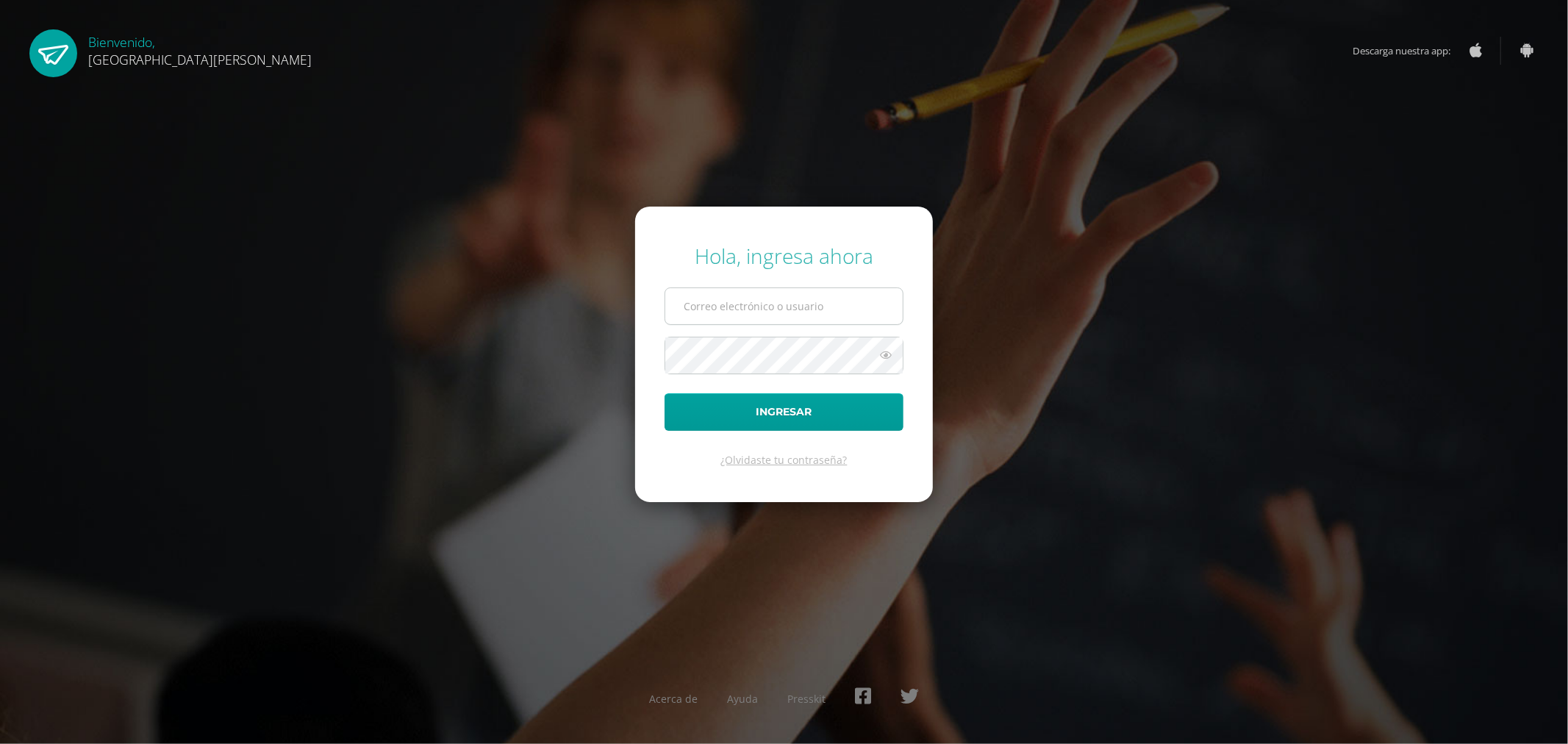
click at [780, 304] on input "text" at bounding box center [784, 306] width 237 height 36
click at [720, 304] on input "text" at bounding box center [784, 306] width 237 height 36
click at [749, 311] on input "text" at bounding box center [784, 306] width 237 height 36
paste input "a2201@bilinguesanjuan.edu.gt"
click at [711, 310] on input "a2201@bilinguesanjuan.edu.gt" at bounding box center [784, 306] width 237 height 36
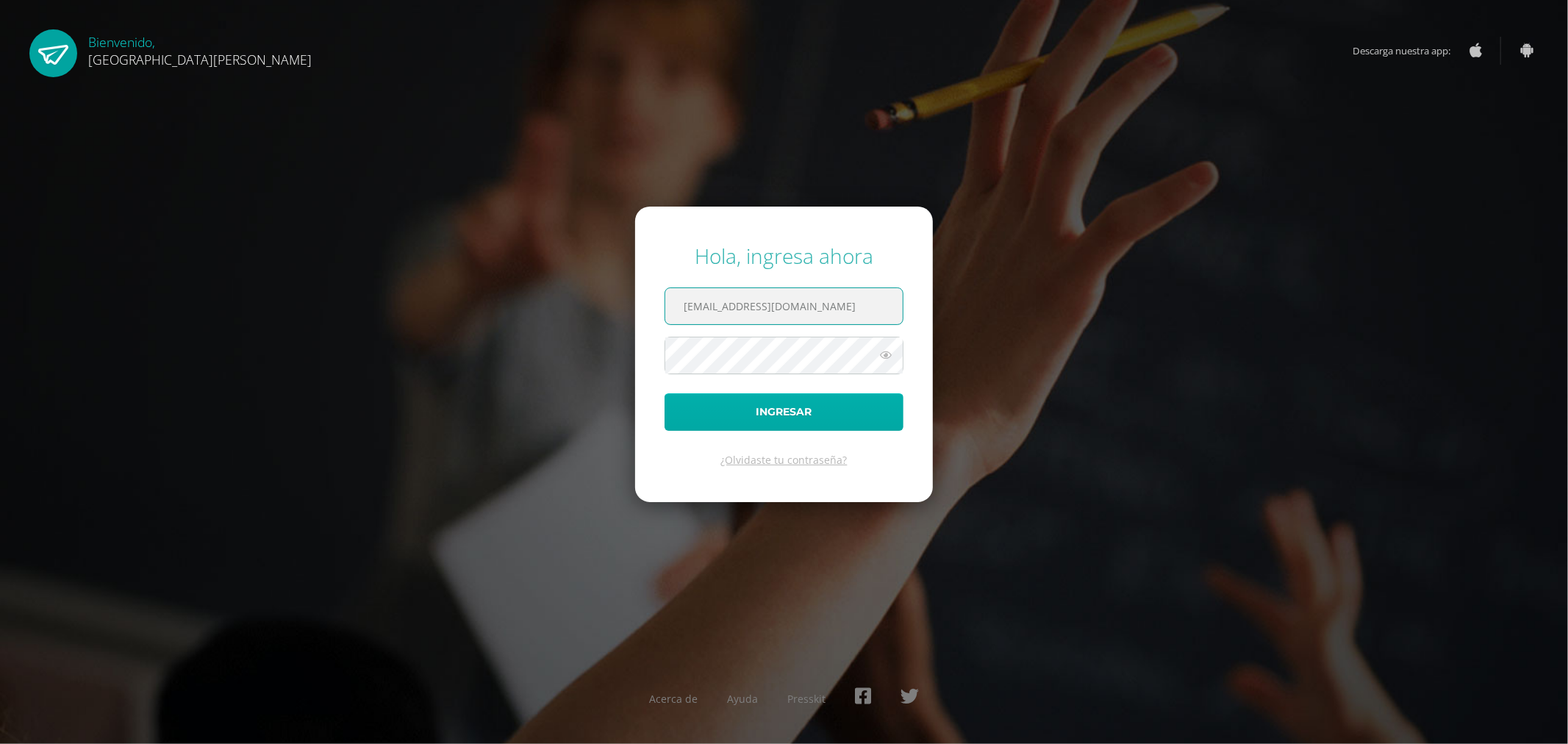
type input "a220@bilinguesanjuan.edu.gt"
click at [731, 403] on button "Ingresar" at bounding box center [784, 412] width 239 height 38
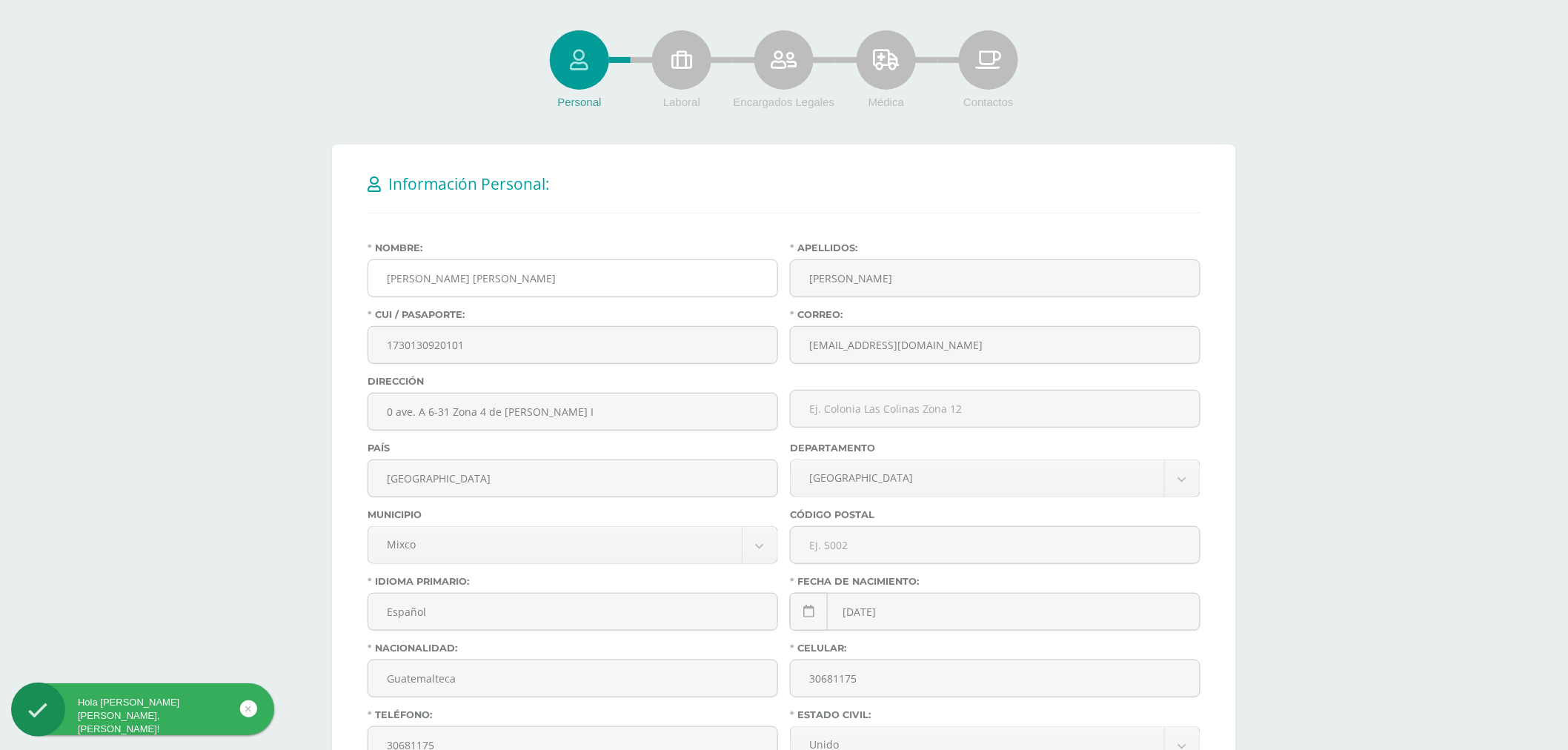
scroll to position [436, 0]
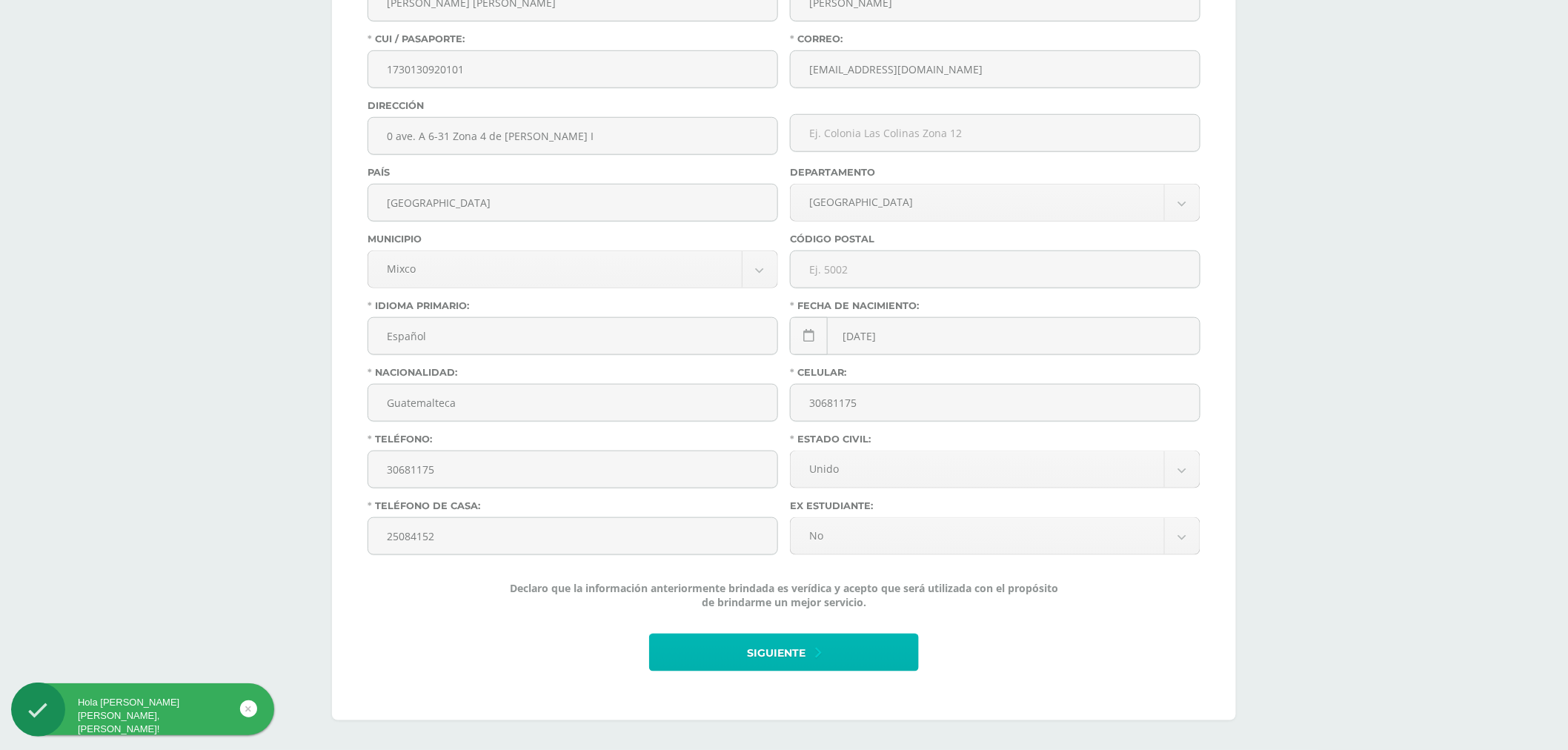
click at [880, 650] on button "Siguiente" at bounding box center [784, 652] width 270 height 38
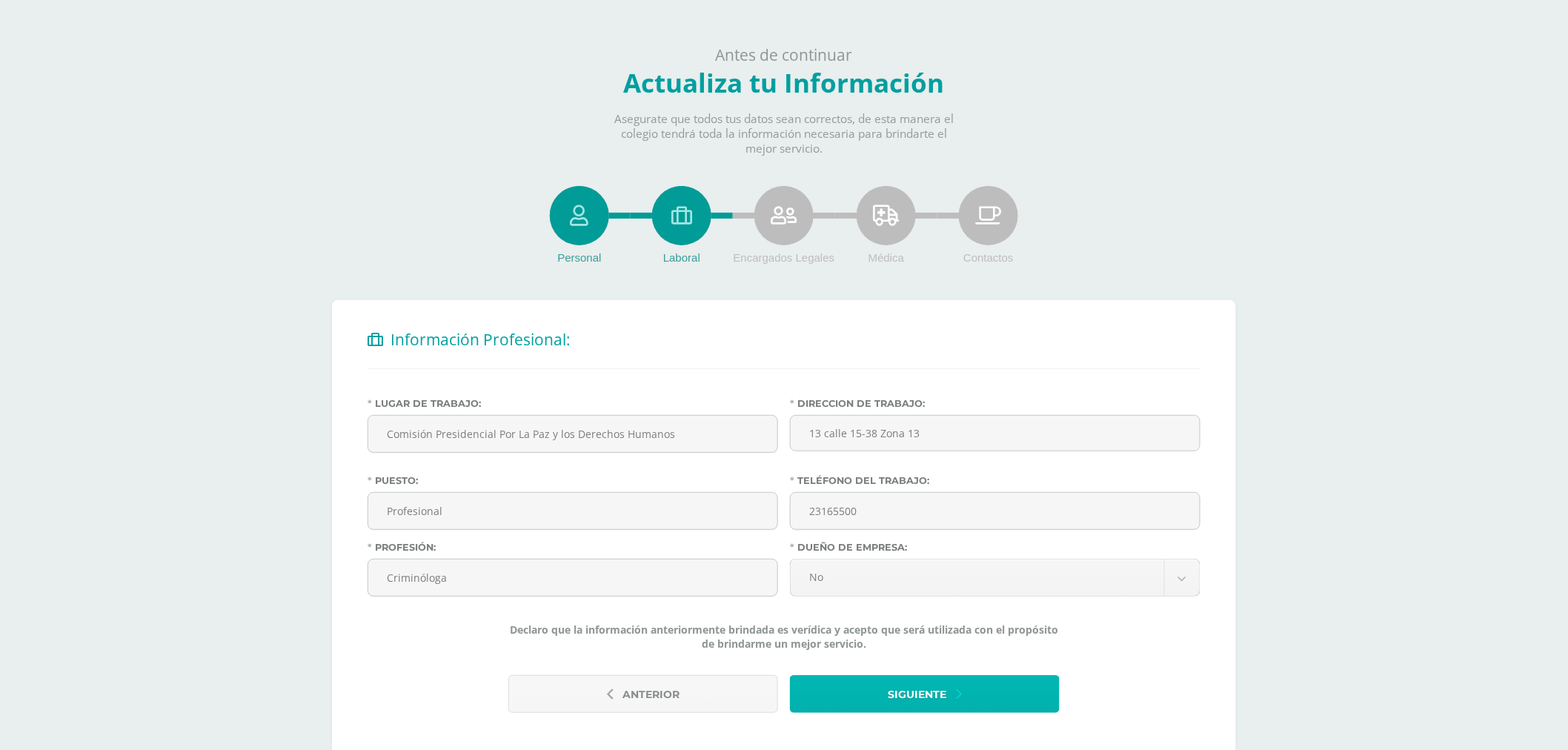
click at [931, 696] on span "Siguiente" at bounding box center [917, 695] width 59 height 37
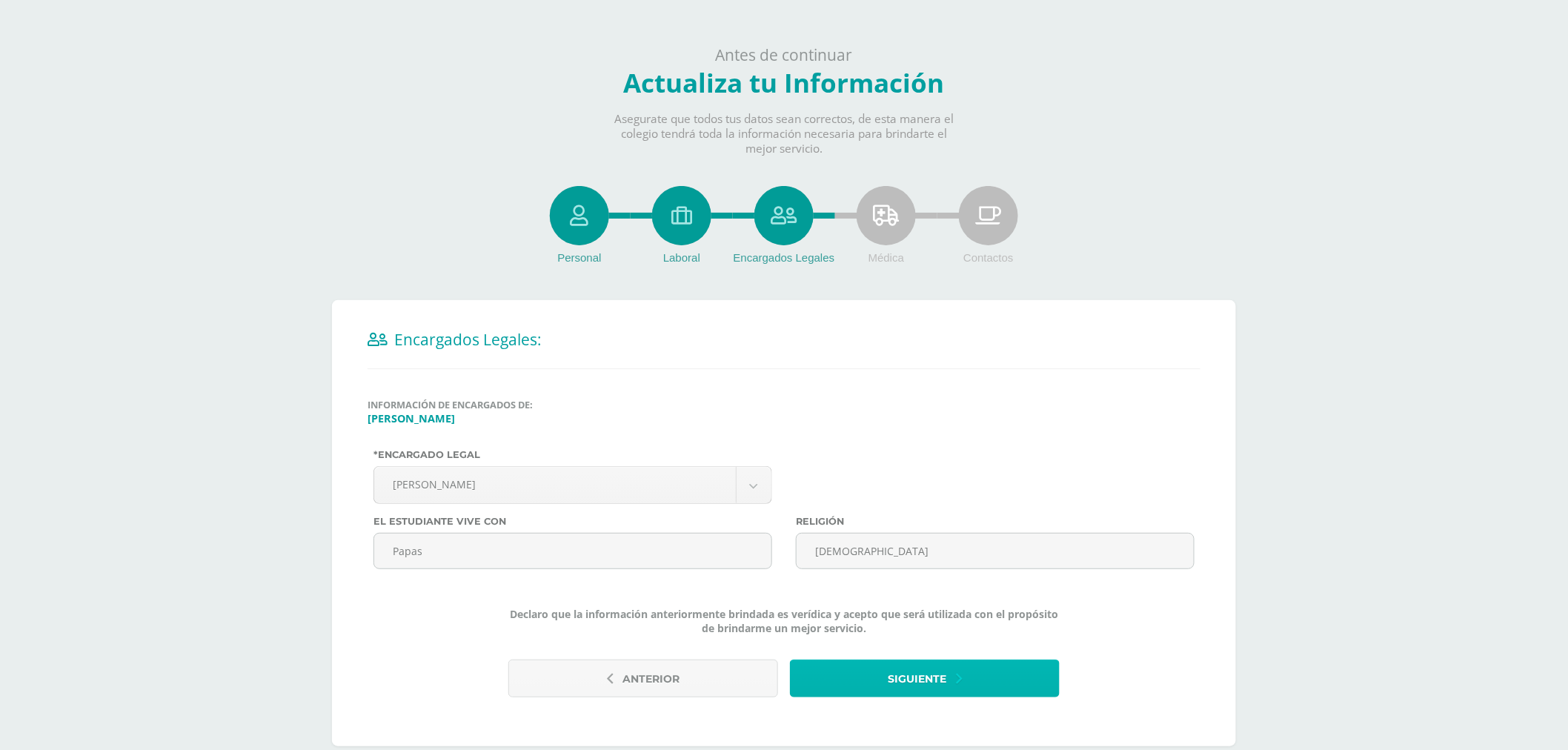
click at [937, 686] on span "Siguiente" at bounding box center [917, 680] width 59 height 37
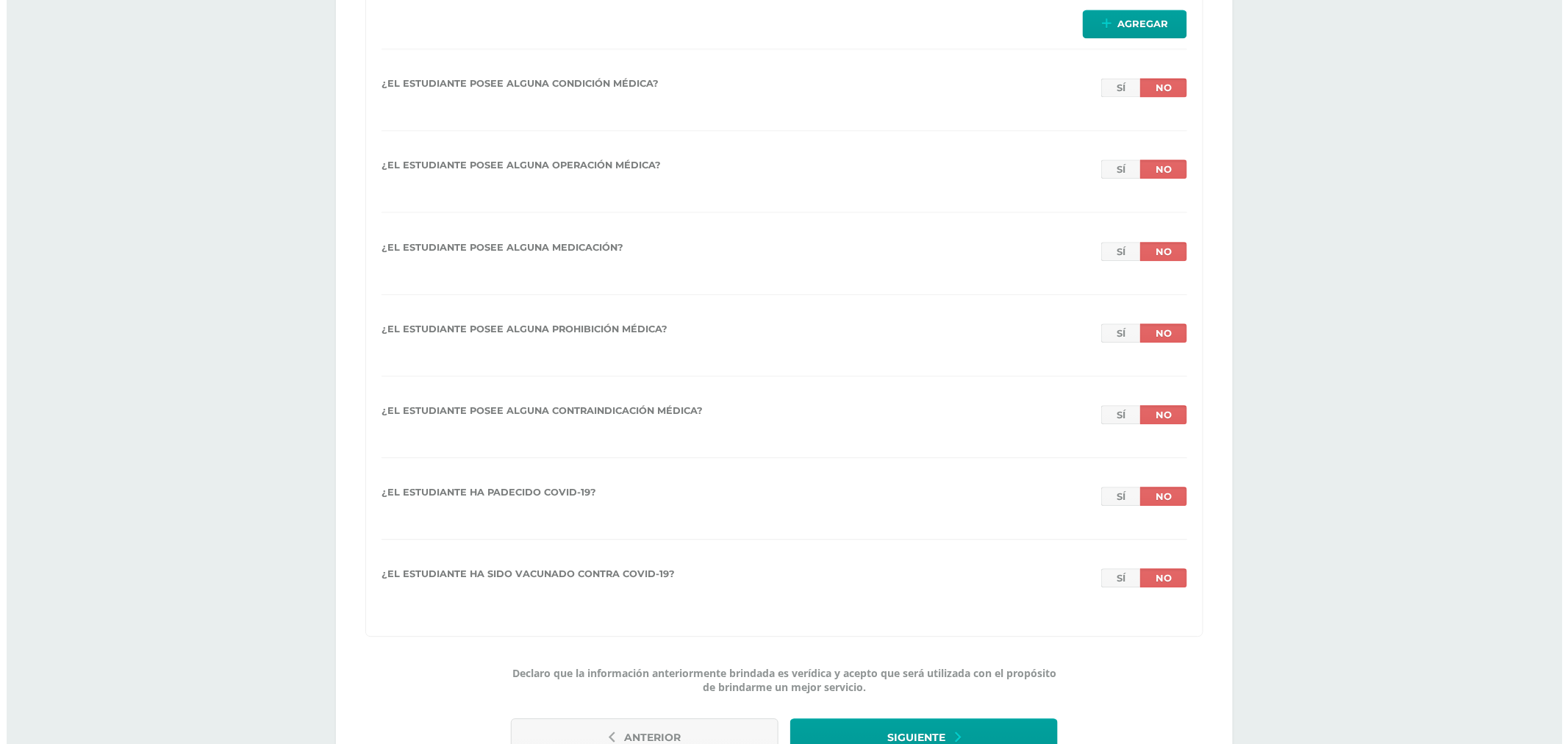
scroll to position [1395, 0]
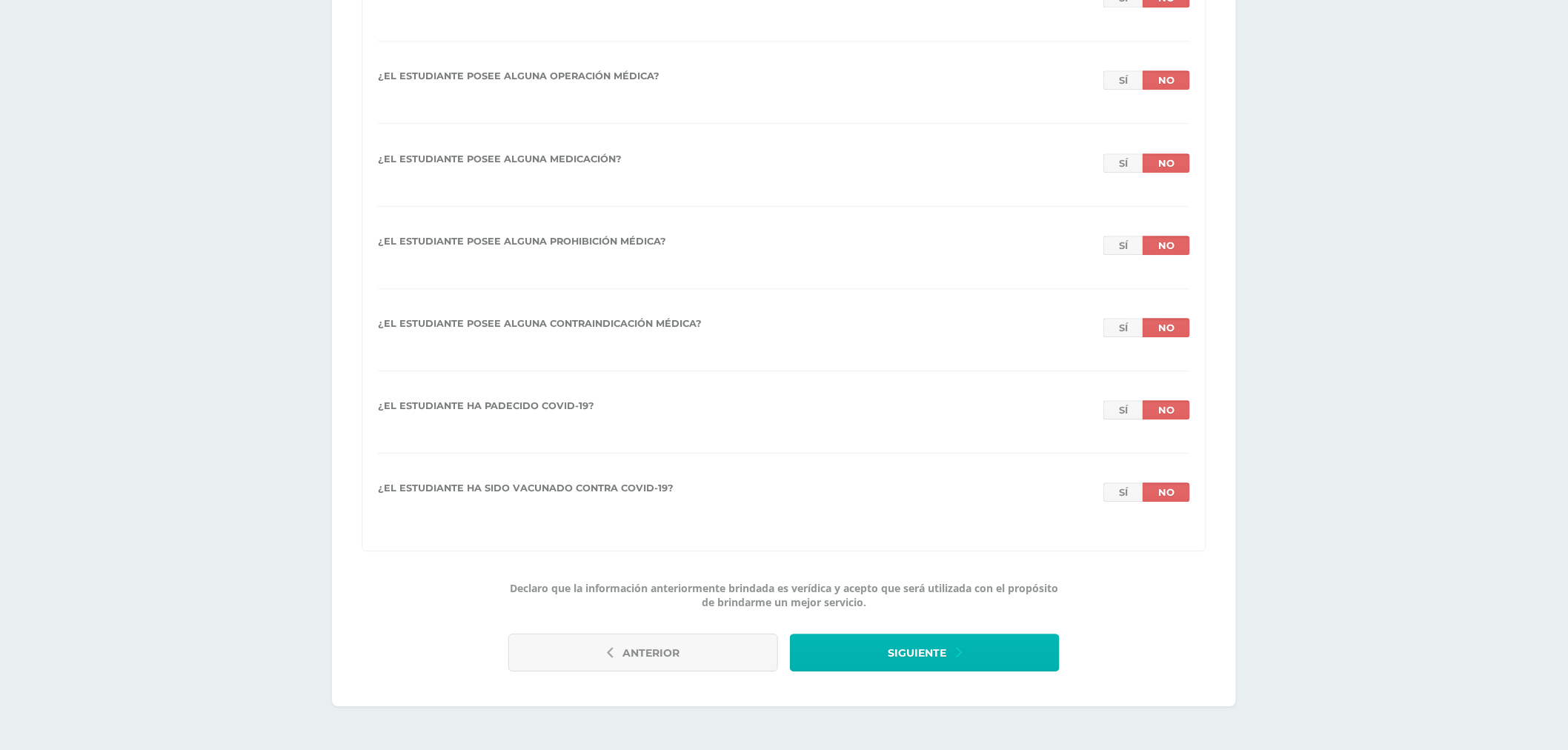
click at [942, 649] on span "Siguiente" at bounding box center [917, 653] width 59 height 37
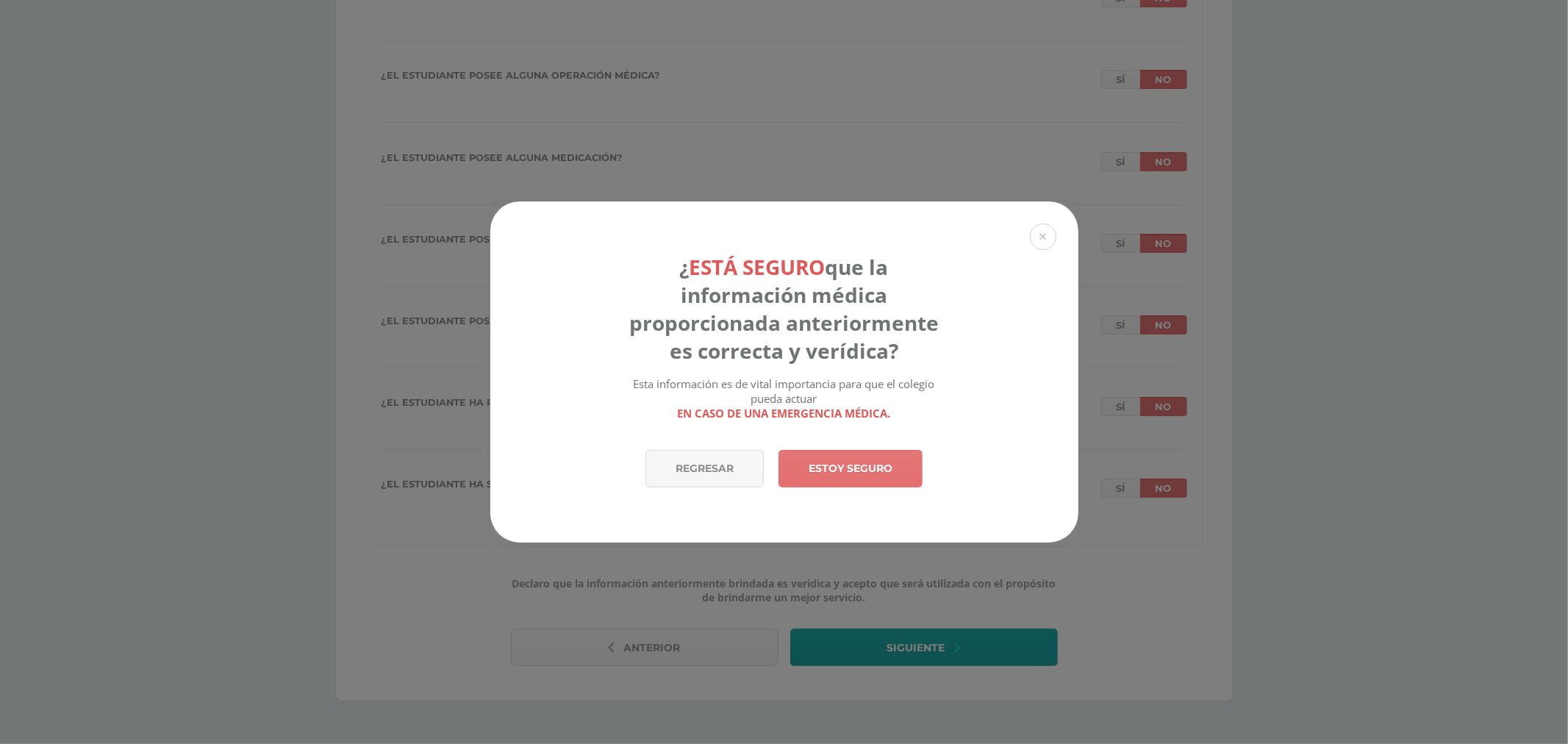
click at [871, 472] on link "Estoy seguro" at bounding box center [850, 468] width 144 height 38
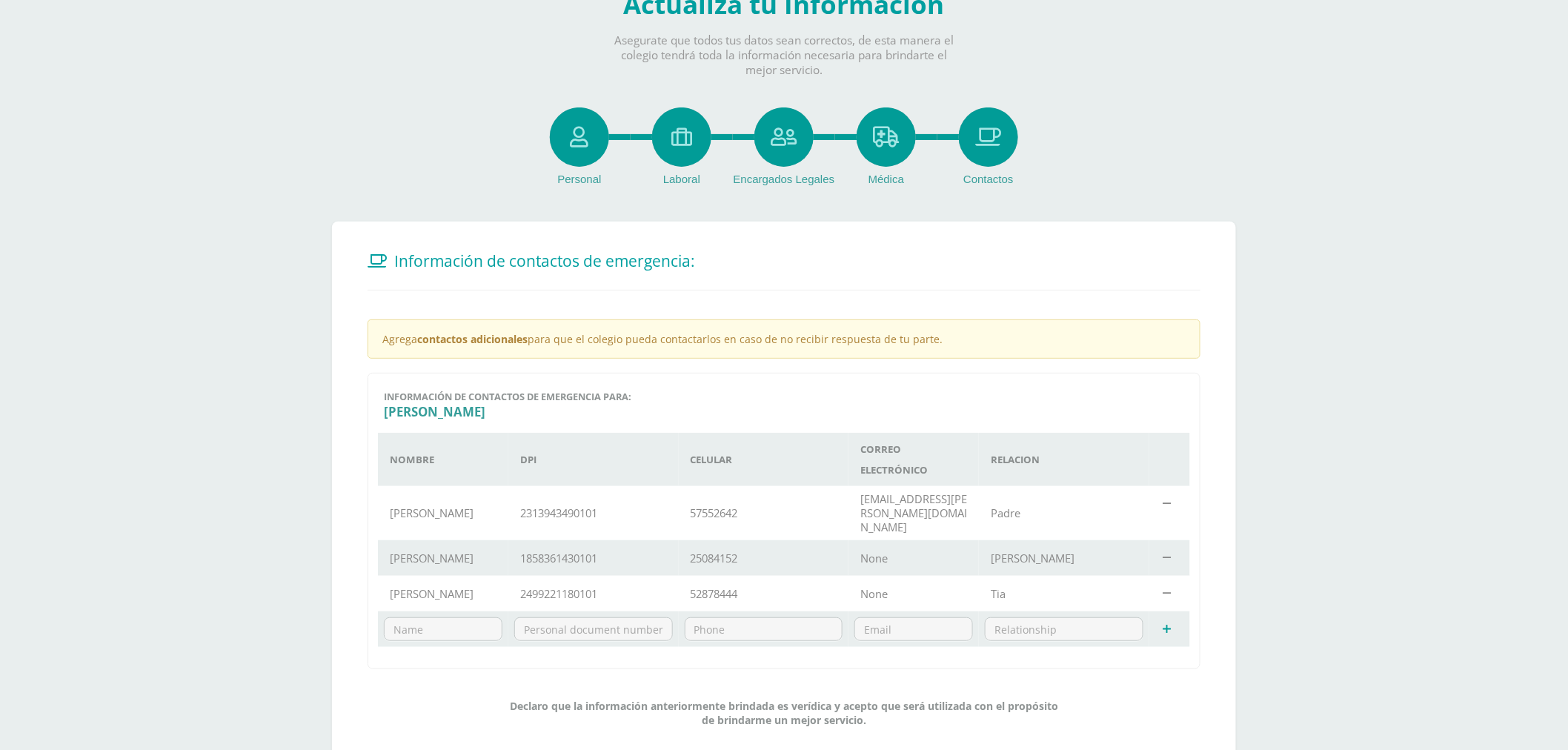
scroll to position [182, 0]
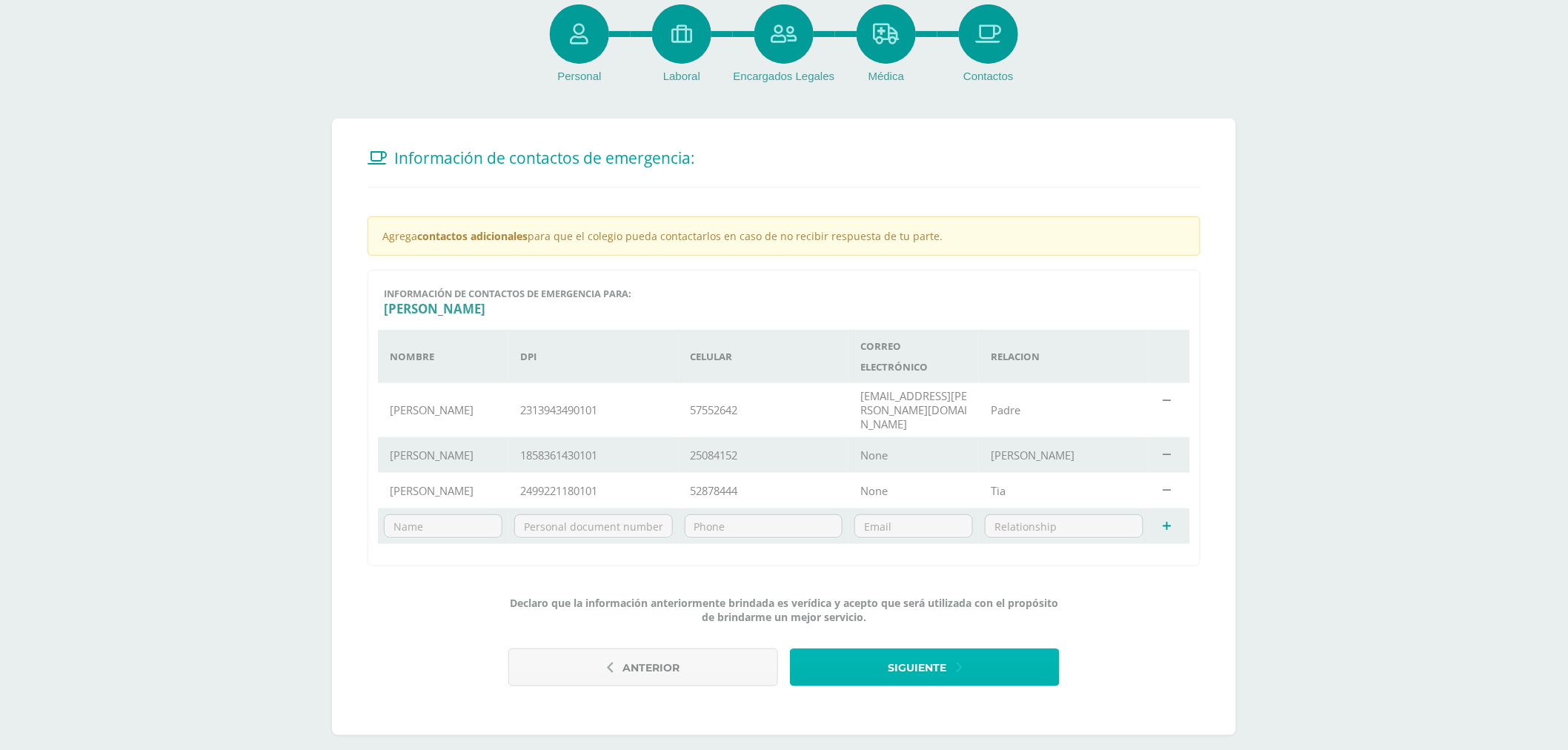
click at [934, 651] on span "Siguiente" at bounding box center [917, 668] width 59 height 37
click at [930, 651] on span "Siguiente" at bounding box center [917, 668] width 59 height 37
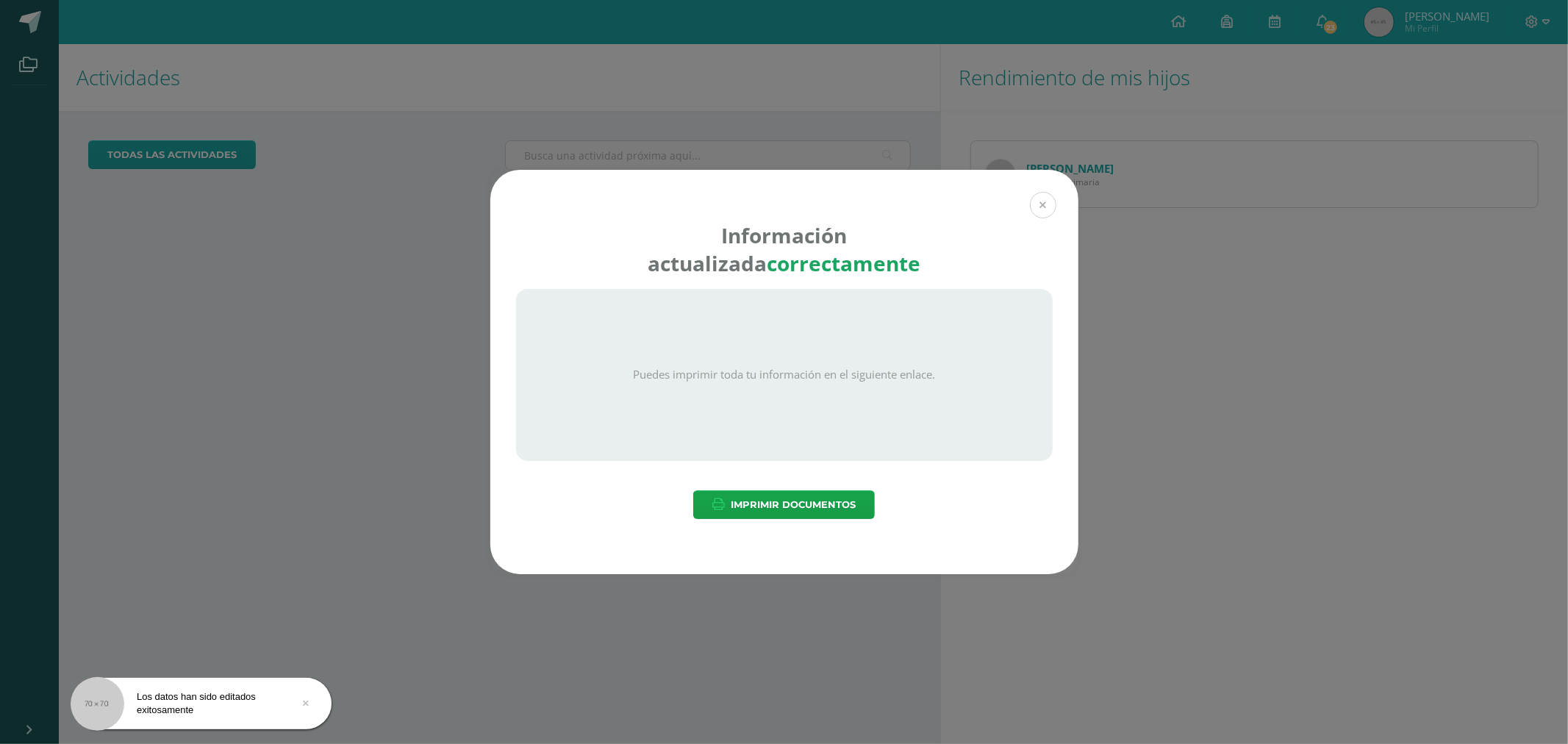
click at [1034, 205] on button at bounding box center [1043, 205] width 26 height 26
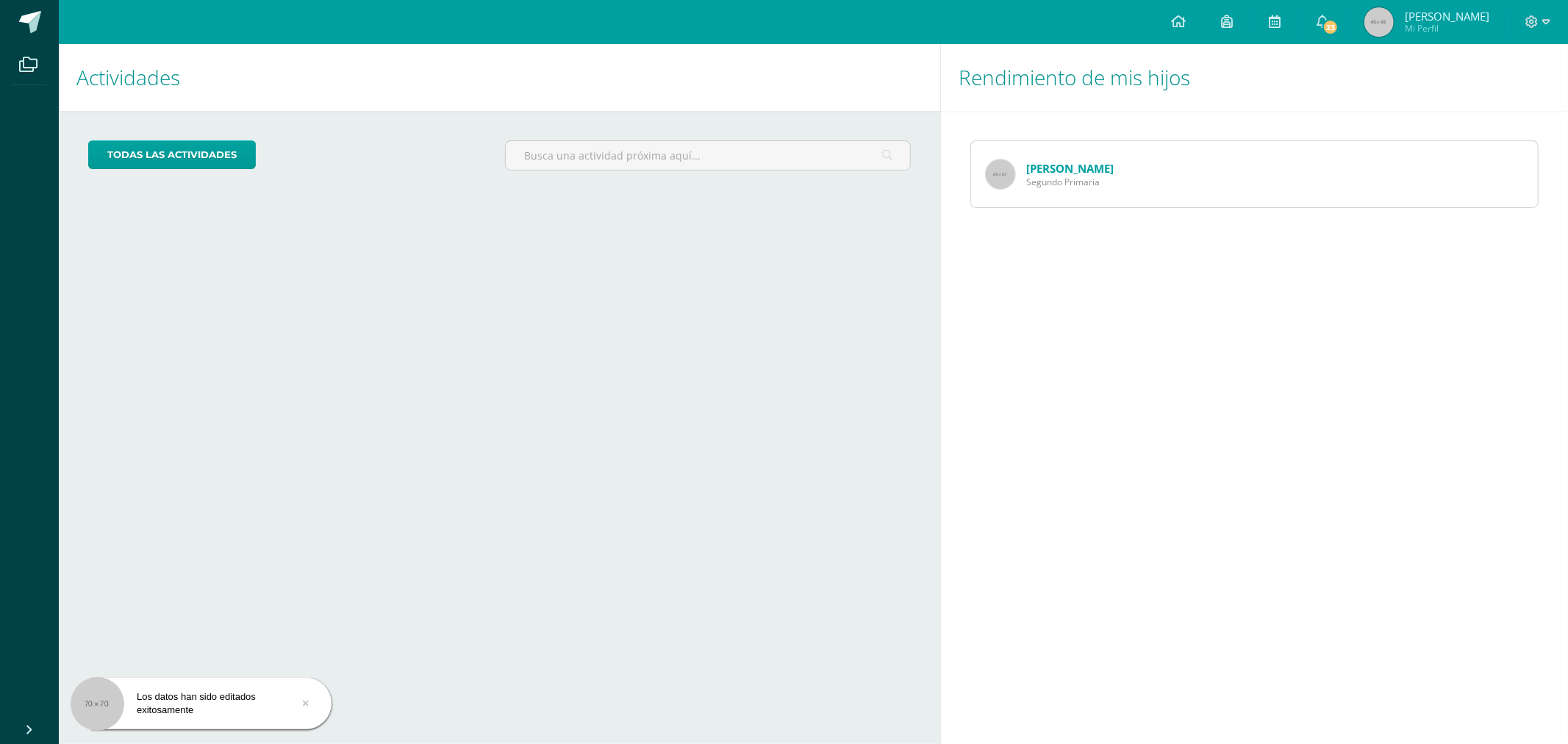
click at [1556, 20] on div at bounding box center [1538, 22] width 61 height 44
click at [1538, 23] on icon at bounding box center [1532, 22] width 13 height 13
click at [1497, 72] on span "Configuración" at bounding box center [1501, 78] width 68 height 14
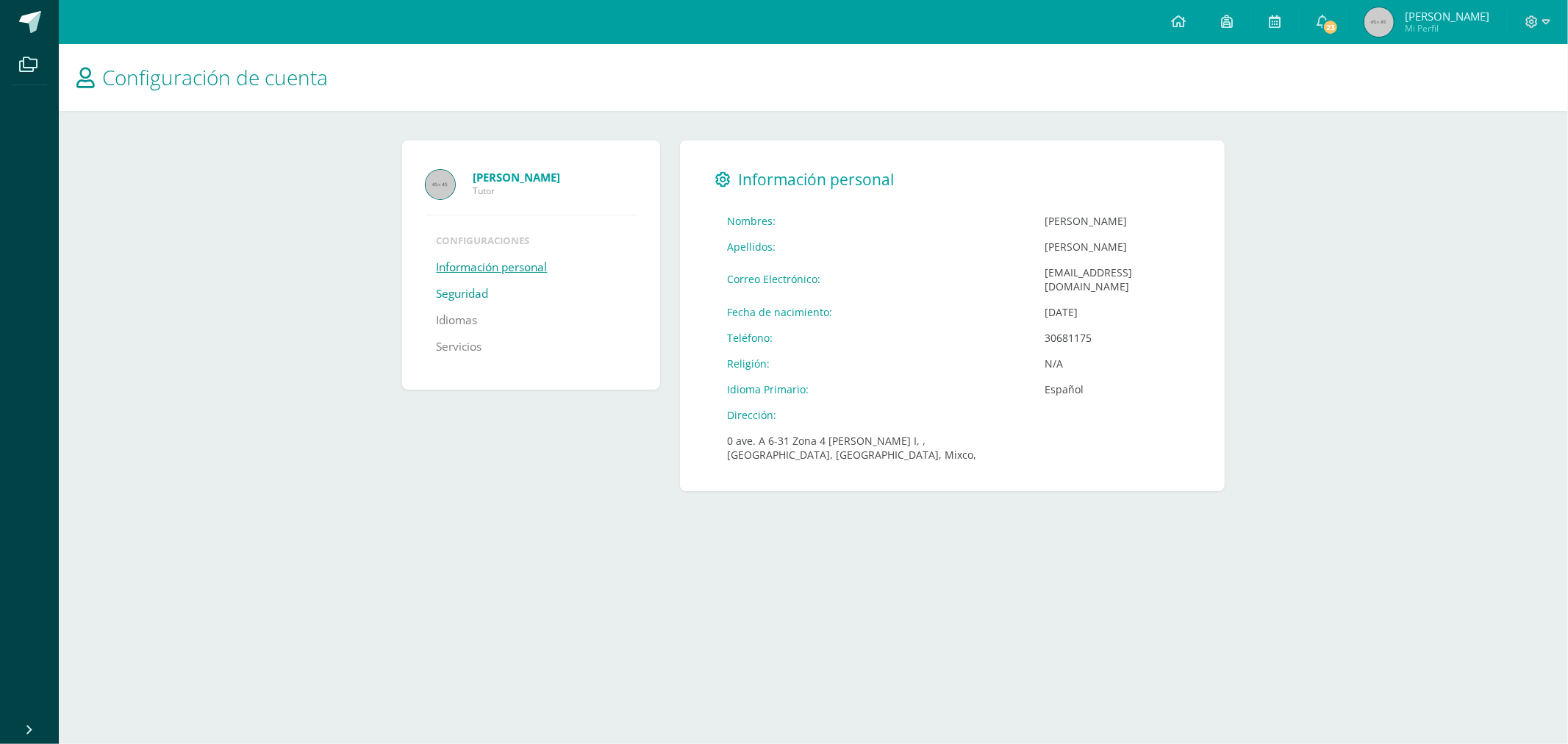
click at [451, 286] on link "Seguridad" at bounding box center [463, 293] width 52 height 26
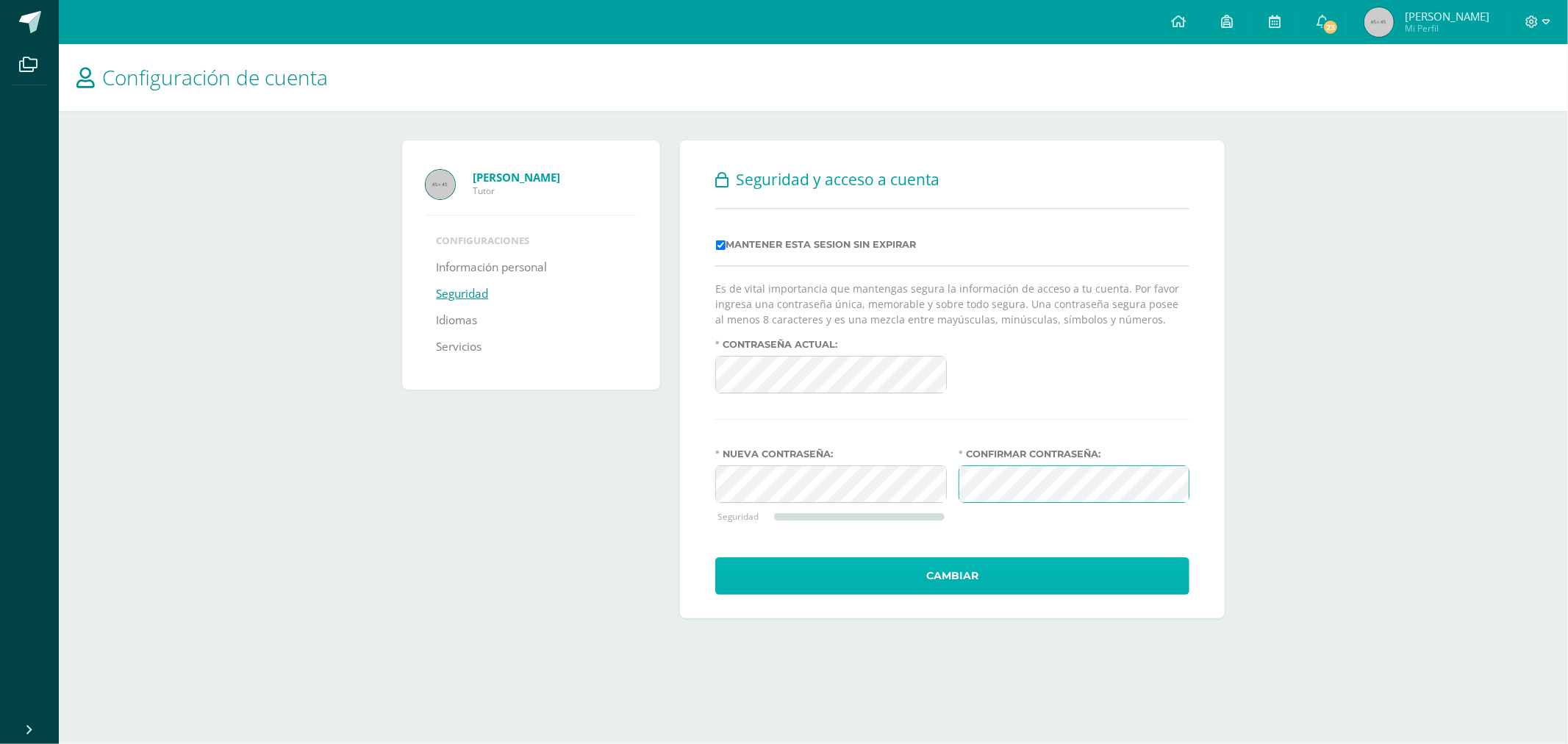
click at [1019, 575] on button "Cambiar" at bounding box center [952, 576] width 474 height 38
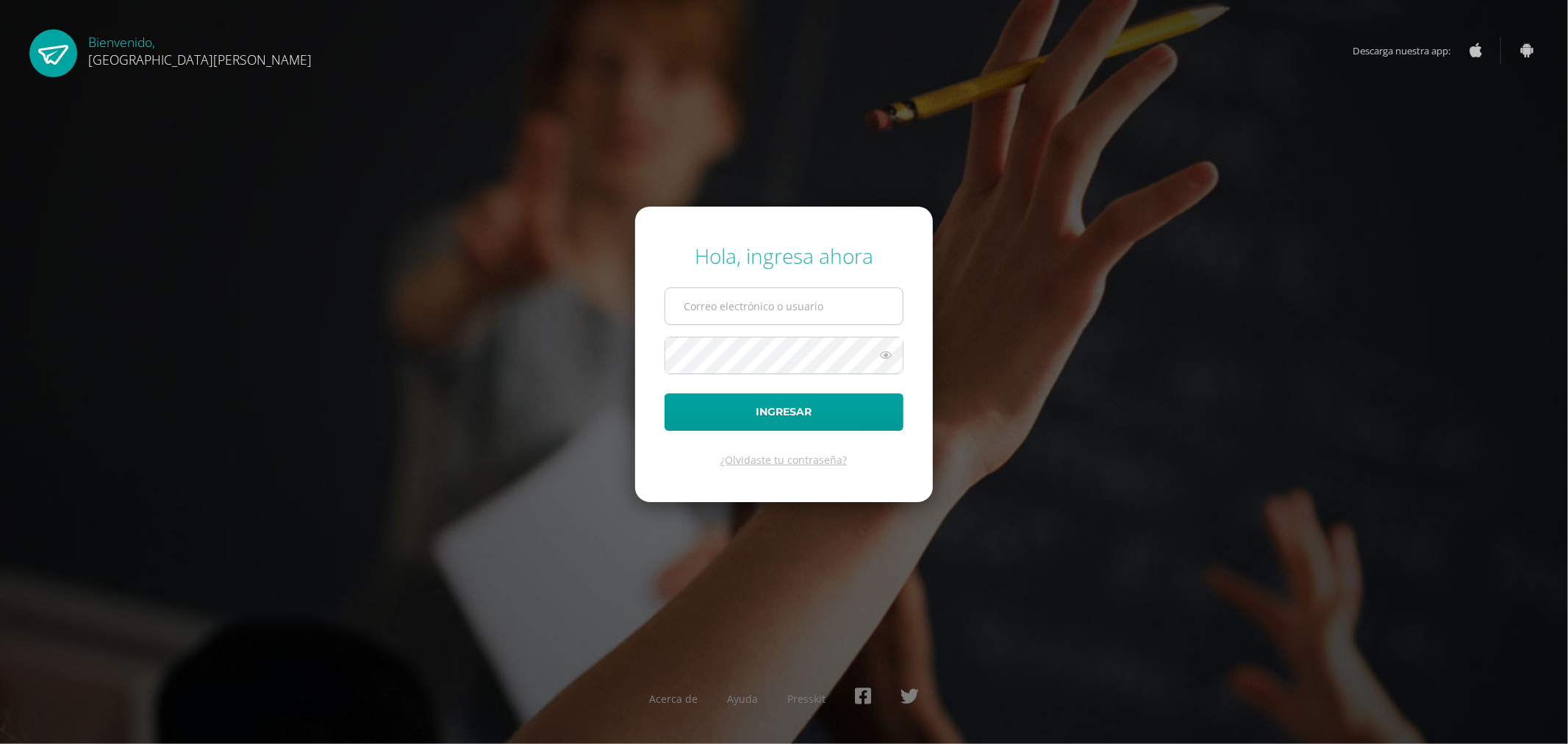
click at [778, 314] on input "text" at bounding box center [784, 306] width 237 height 36
click at [633, 402] on div "Hola, ingresa ahora Ingresar ¿Olvidaste tu contraseña? Acerca de Ayuda Presskit" at bounding box center [784, 372] width 948 height 284
click at [740, 303] on input "text" at bounding box center [784, 306] width 237 height 36
paste input "a2201@bilinguesanjuan.edu.gt"
click at [715, 300] on input "a2201@bilinguesanjuan.edu.gt" at bounding box center [784, 306] width 237 height 36
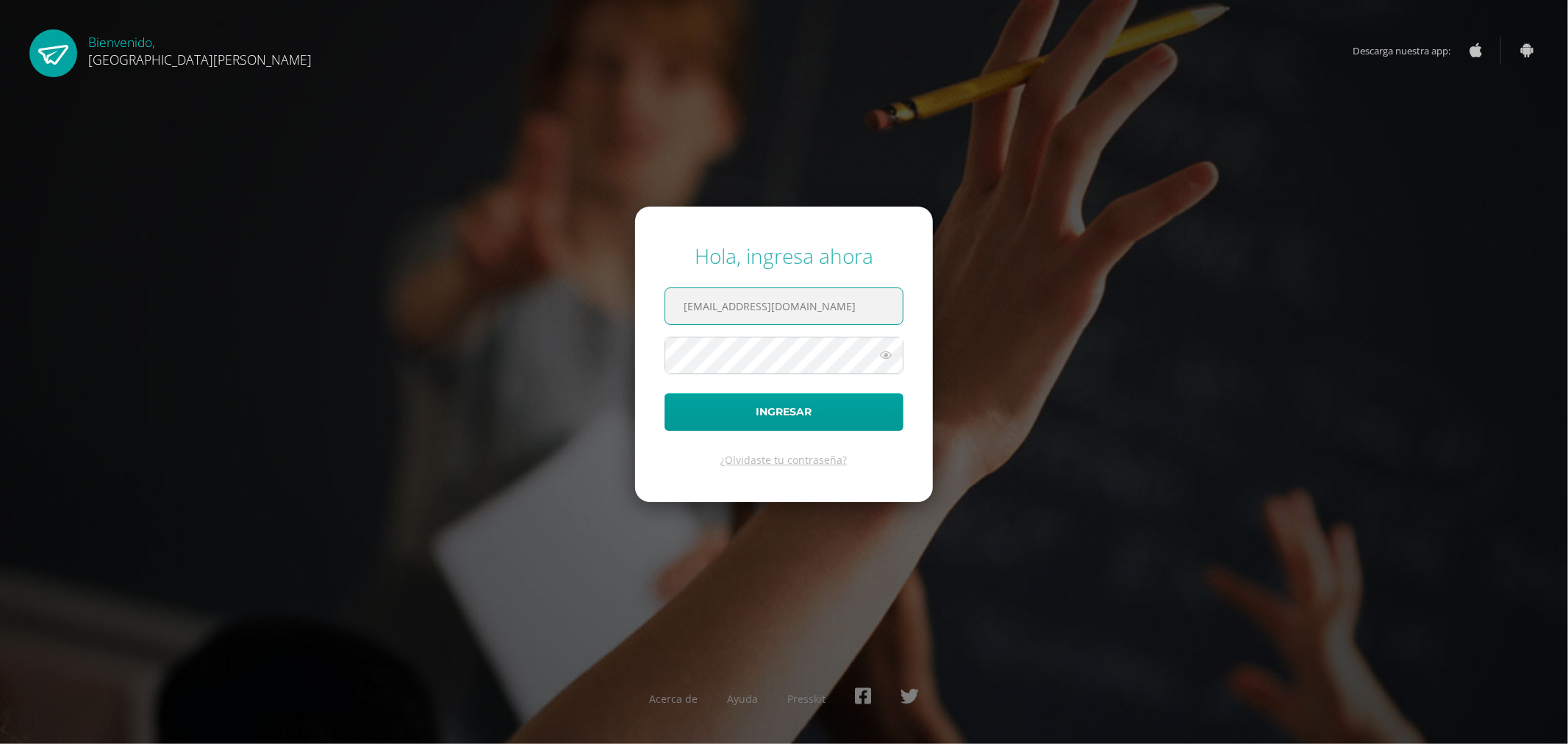
type input "a220@bilinguesanjuan.edu.gt"
click at [775, 410] on button "Ingresar" at bounding box center [784, 412] width 239 height 38
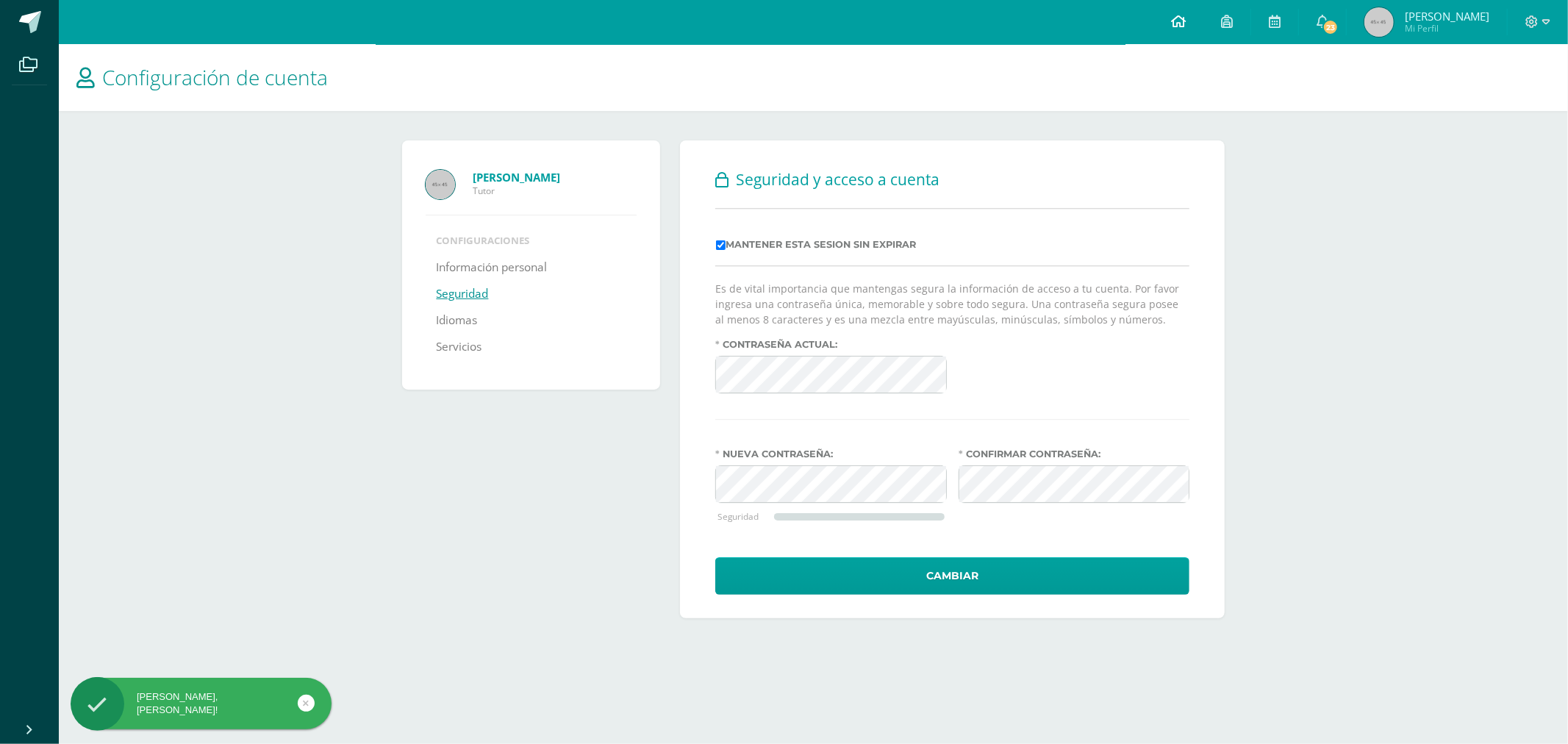
click at [1195, 18] on link at bounding box center [1178, 22] width 50 height 44
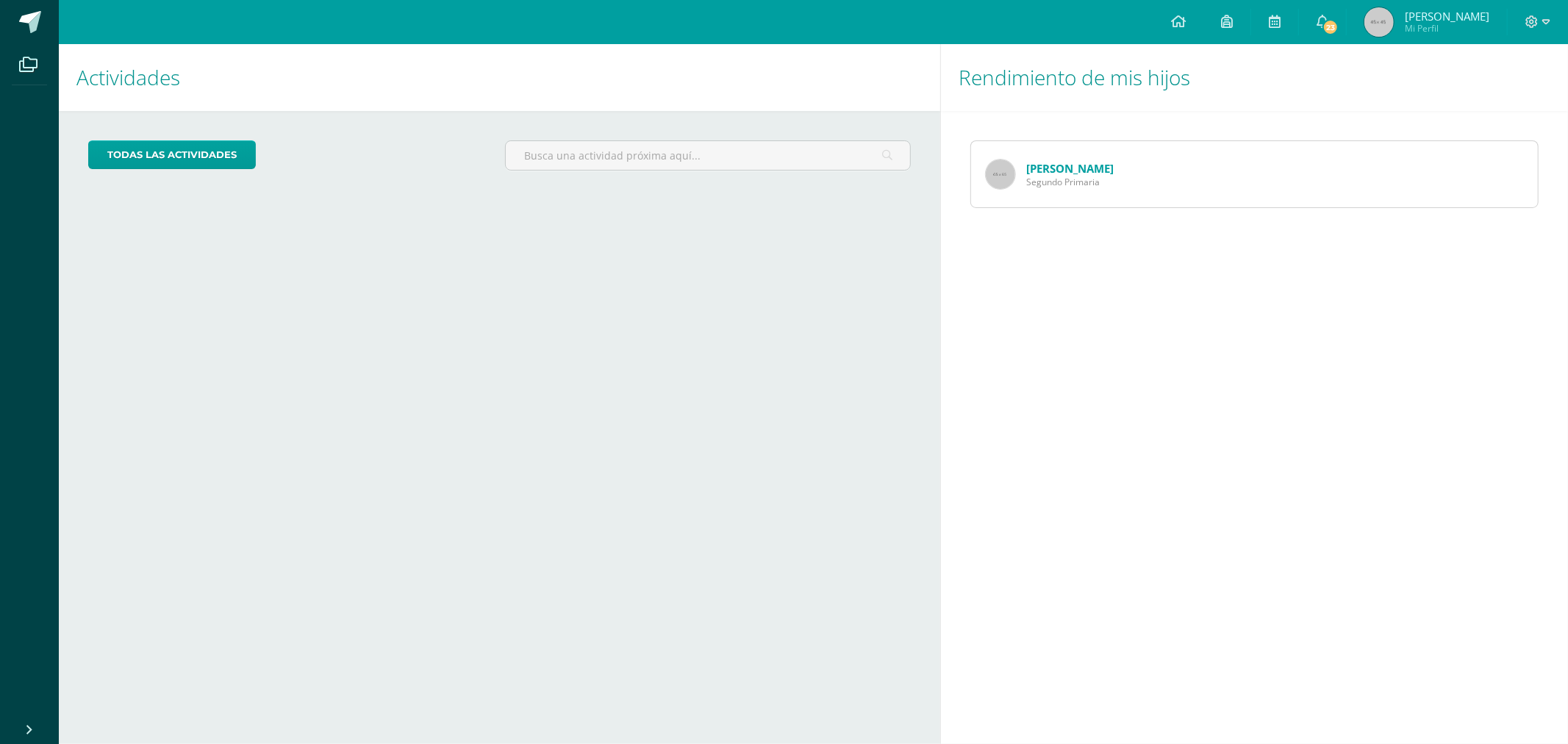
click at [1533, 17] on icon at bounding box center [1532, 21] width 13 height 13
click at [1468, 107] on link "Cerrar sesión" at bounding box center [1493, 99] width 116 height 21
